Goal: Information Seeking & Learning: Learn about a topic

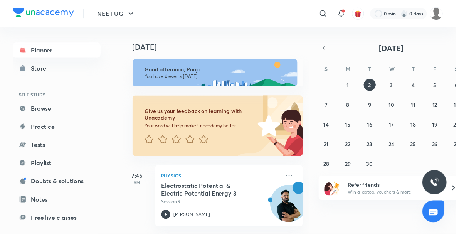
click at [319, 50] on div "[DATE] Good afternoon, Pooja You have 4 events [DATE] Give us your feedback on …" at bounding box center [293, 133] width 338 height 210
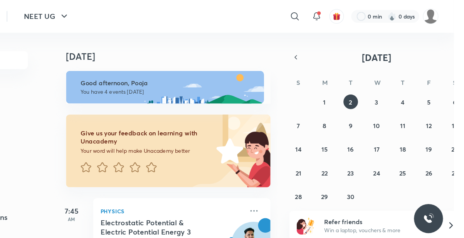
click at [330, 48] on icon "button" at bounding box center [330, 48] width 6 height 7
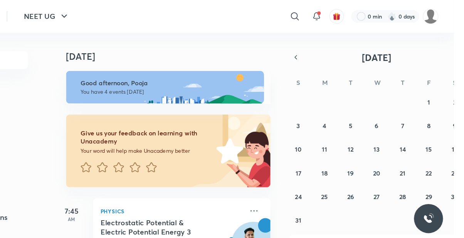
click at [330, 50] on icon "button" at bounding box center [330, 48] width 2 height 3
click at [330, 48] on icon "button" at bounding box center [330, 48] width 6 height 7
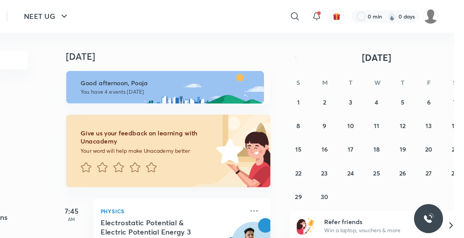
click at [463, 49] on icon "button" at bounding box center [467, 48] width 6 height 7
click at [330, 48] on icon "button" at bounding box center [330, 48] width 6 height 7
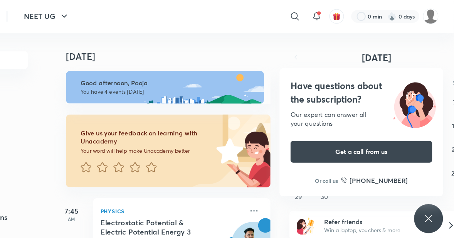
click at [335, 81] on button "1" at bounding box center [332, 86] width 12 height 12
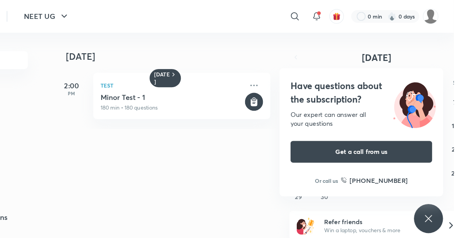
click at [354, 85] on abbr "2" at bounding box center [354, 86] width 3 height 7
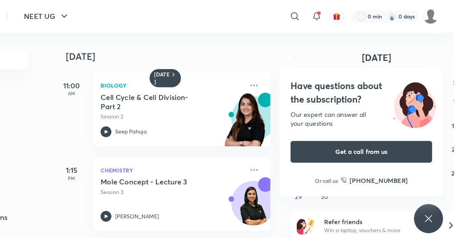
click at [223, 60] on div "[DATE]" at bounding box center [219, 66] width 27 height 15
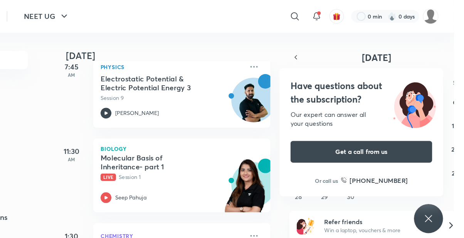
scroll to position [127, 0]
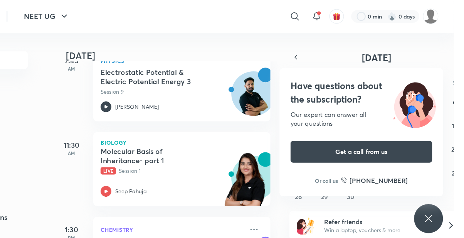
click at [228, 145] on p "Live Session 1" at bounding box center [224, 144] width 121 height 7
click at [173, 166] on div at bounding box center [168, 162] width 9 height 9
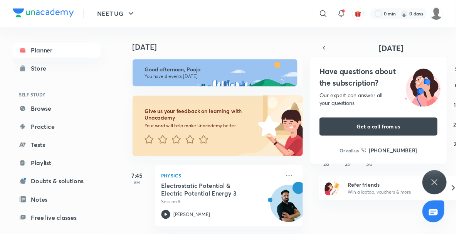
click at [298, 53] on div "Good afternoon, Pooja You have 4 events [DATE]" at bounding box center [216, 69] width 184 height 35
click at [324, 46] on button "button" at bounding box center [329, 48] width 11 height 11
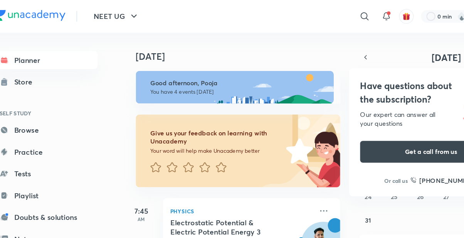
scroll to position [0, 7]
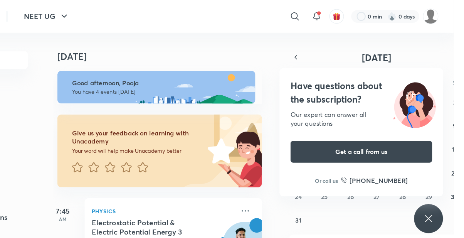
click at [330, 47] on icon "button" at bounding box center [330, 48] width 2 height 3
click at [330, 48] on icon "button" at bounding box center [330, 48] width 6 height 7
click at [463, 64] on div "S" at bounding box center [464, 67] width 9 height 9
click at [463, 82] on button "7" at bounding box center [464, 86] width 12 height 12
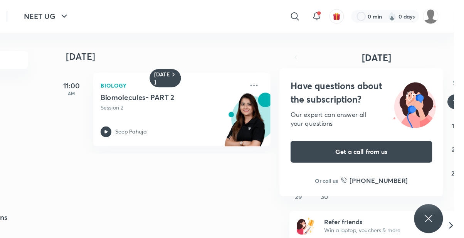
click at [435, 103] on img at bounding box center [430, 88] width 49 height 42
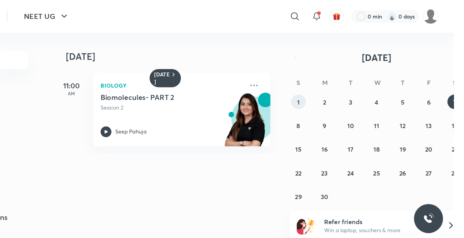
click at [335, 91] on button "1" at bounding box center [332, 86] width 12 height 12
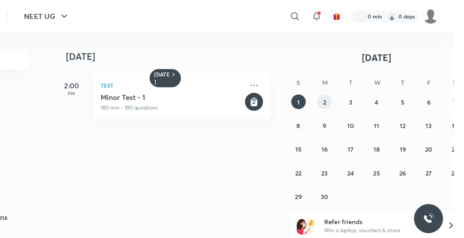
click at [351, 91] on button "2" at bounding box center [354, 86] width 12 height 12
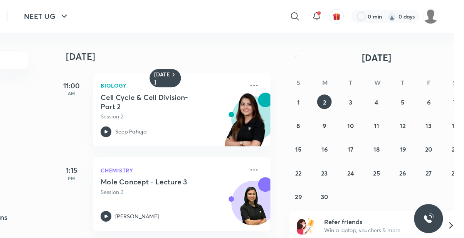
scroll to position [11, 0]
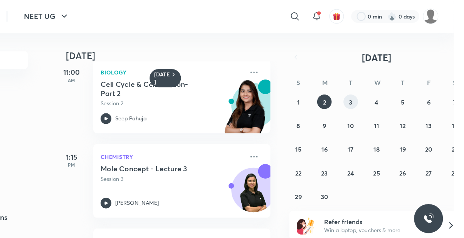
click at [375, 89] on abbr "3" at bounding box center [376, 86] width 3 height 7
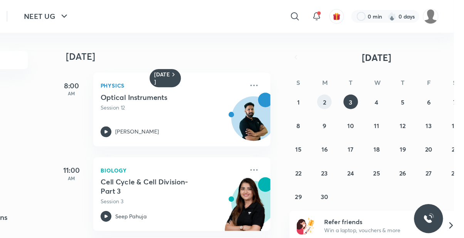
click at [350, 90] on button "2" at bounding box center [354, 86] width 12 height 12
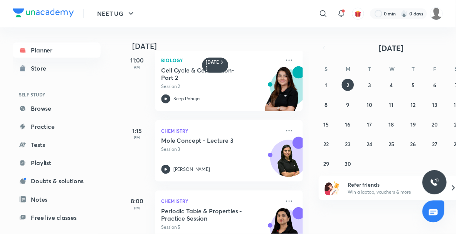
scroll to position [0, 0]
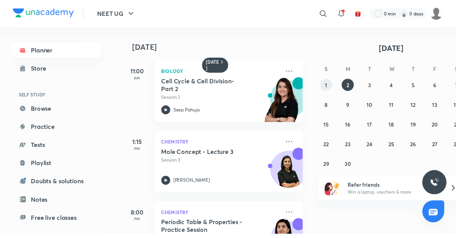
click at [331, 86] on abbr "1" at bounding box center [332, 86] width 2 height 7
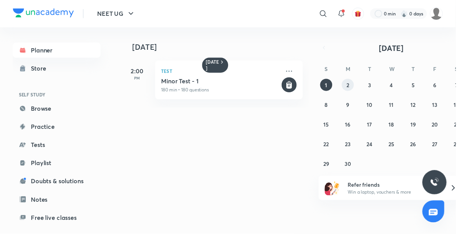
click at [349, 89] on button "2" at bounding box center [354, 86] width 12 height 12
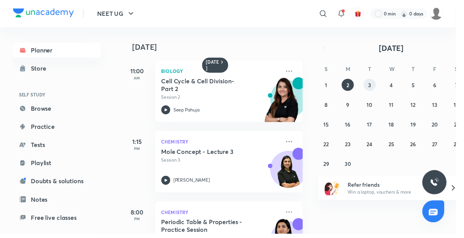
click at [373, 86] on button "3" at bounding box center [376, 86] width 12 height 12
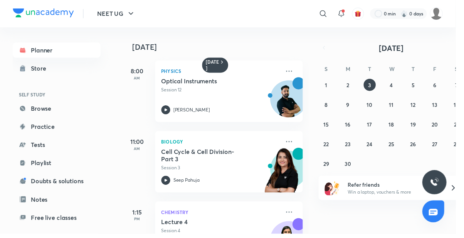
click at [291, 74] on icon at bounding box center [294, 72] width 9 height 9
click at [298, 72] on icon at bounding box center [294, 72] width 9 height 9
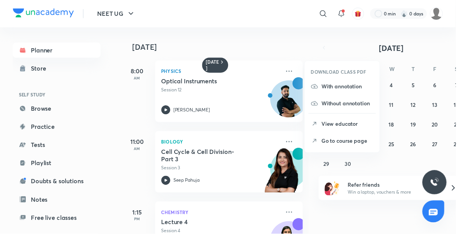
click at [369, 132] on li "View educator" at bounding box center [348, 125] width 76 height 17
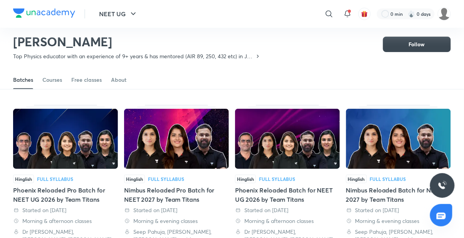
scroll to position [23, 0]
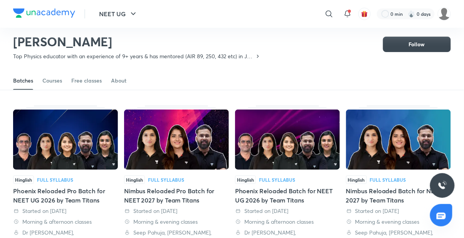
click at [61, 84] on div "Courses" at bounding box center [52, 81] width 20 height 8
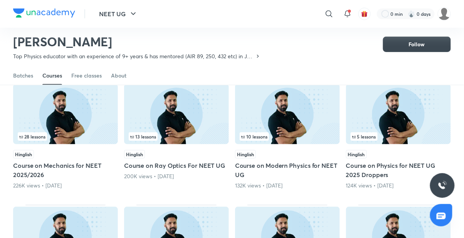
scroll to position [72, 0]
click at [24, 74] on div "Batches" at bounding box center [23, 76] width 20 height 8
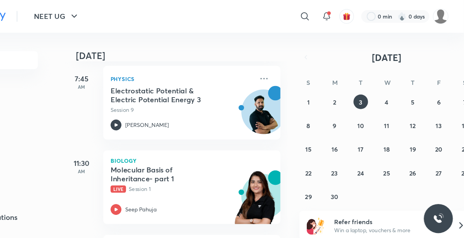
scroll to position [112, 0]
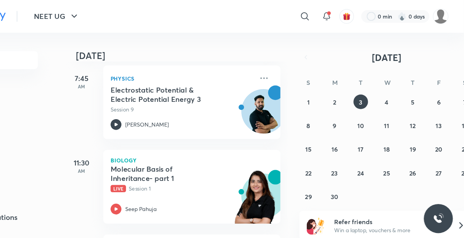
click at [304, 104] on img at bounding box center [293, 98] width 37 height 37
click at [351, 87] on button "2" at bounding box center [354, 86] width 12 height 12
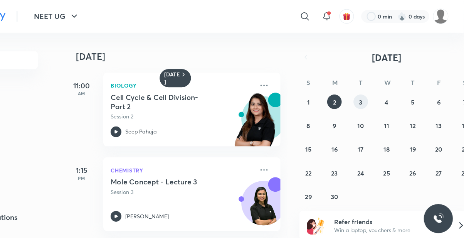
click at [370, 91] on div "1 2 3 4 5 6 7 8 9 10 11 12 13 14 15 16 17 18 19 20 21 22 23 24 25 26 27 28 29 3…" at bounding box center [398, 126] width 148 height 92
click at [376, 85] on abbr "3" at bounding box center [376, 86] width 3 height 7
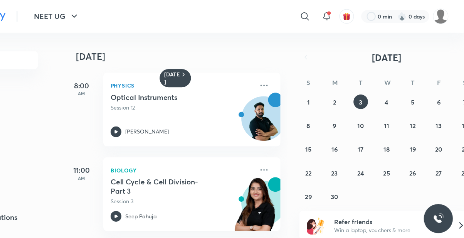
click at [296, 68] on icon at bounding box center [294, 72] width 9 height 9
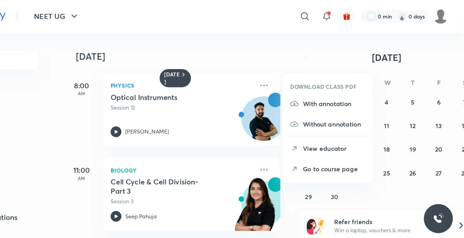
click at [370, 144] on p "Go to course page" at bounding box center [353, 143] width 53 height 8
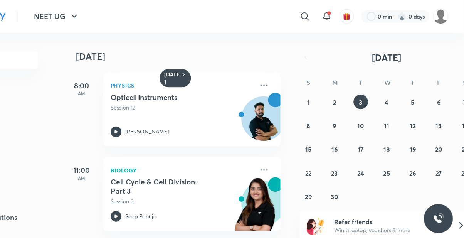
click at [292, 73] on icon at bounding box center [294, 72] width 9 height 9
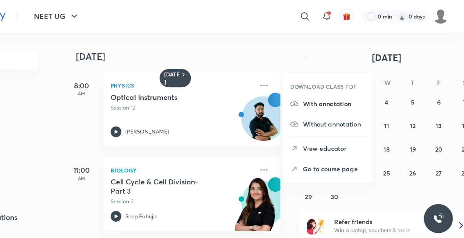
click at [360, 147] on p "Go to course page" at bounding box center [353, 143] width 53 height 8
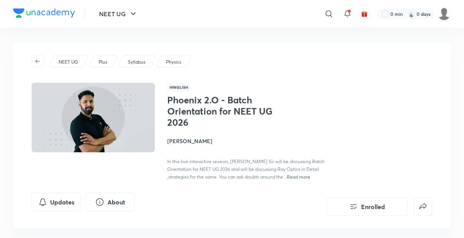
scroll to position [1, 0]
click at [100, 60] on p "Plus" at bounding box center [103, 61] width 8 height 7
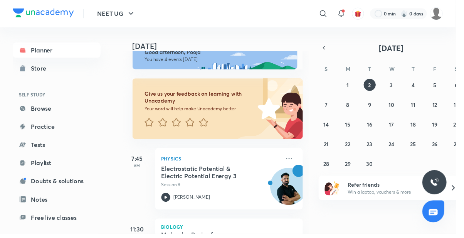
scroll to position [42, 0]
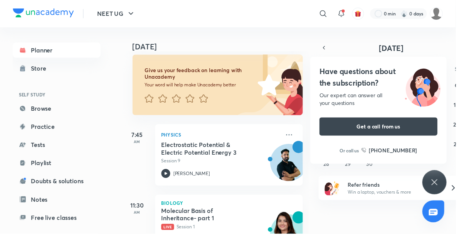
click at [328, 17] on icon at bounding box center [328, 13] width 9 height 9
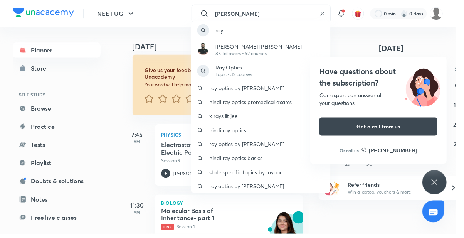
type input "Ray"
click at [183, 208] on div "ray Sanjeeva Vishwanatha Raykar 8K followers • 92 courses Ray Optics Topic • 39…" at bounding box center [232, 119] width 464 height 238
